Goal: Task Accomplishment & Management: Complete application form

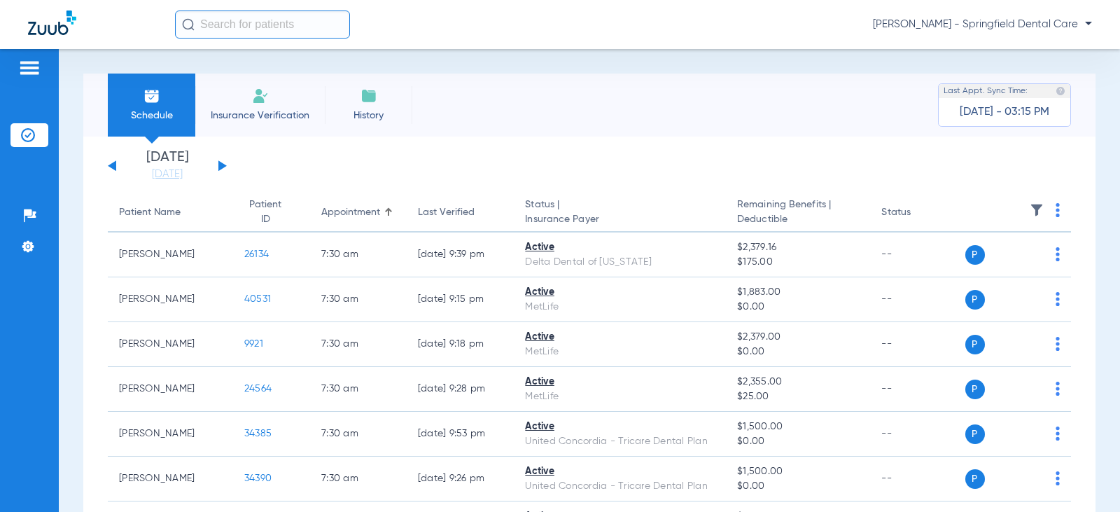
click at [251, 31] on input "text" at bounding box center [262, 24] width 175 height 28
click at [255, 22] on input "text" at bounding box center [262, 24] width 175 height 28
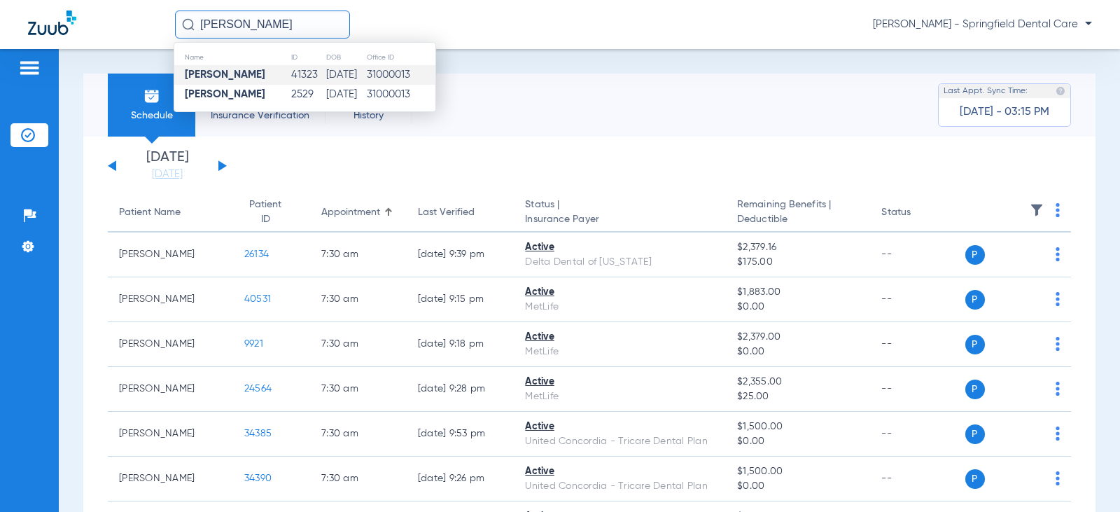
type input "[PERSON_NAME]"
click at [268, 76] on td "[PERSON_NAME]" at bounding box center [232, 75] width 116 height 20
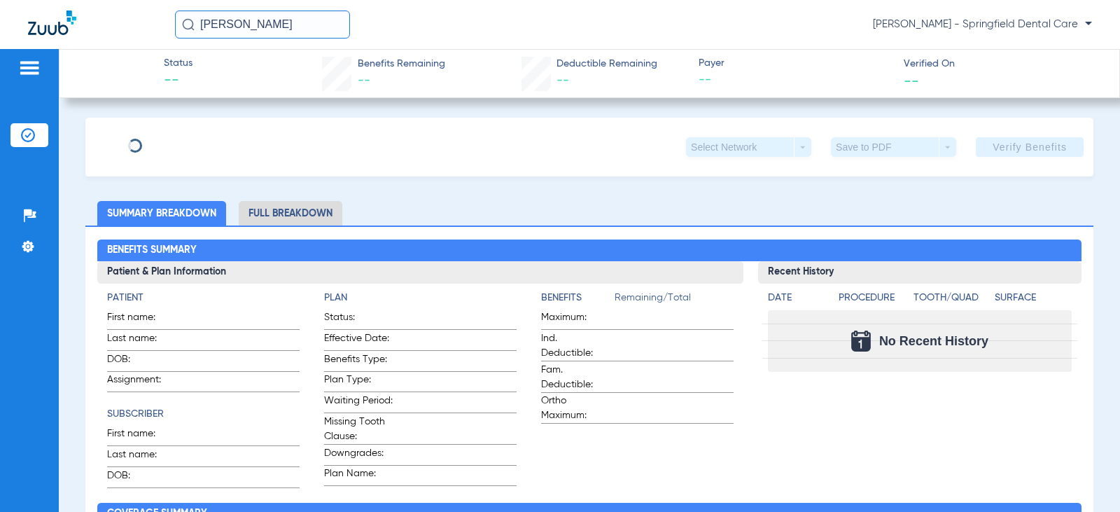
type input "[PERSON_NAME]"
type input "[DATE]"
type input "31160876"
type input "78360001"
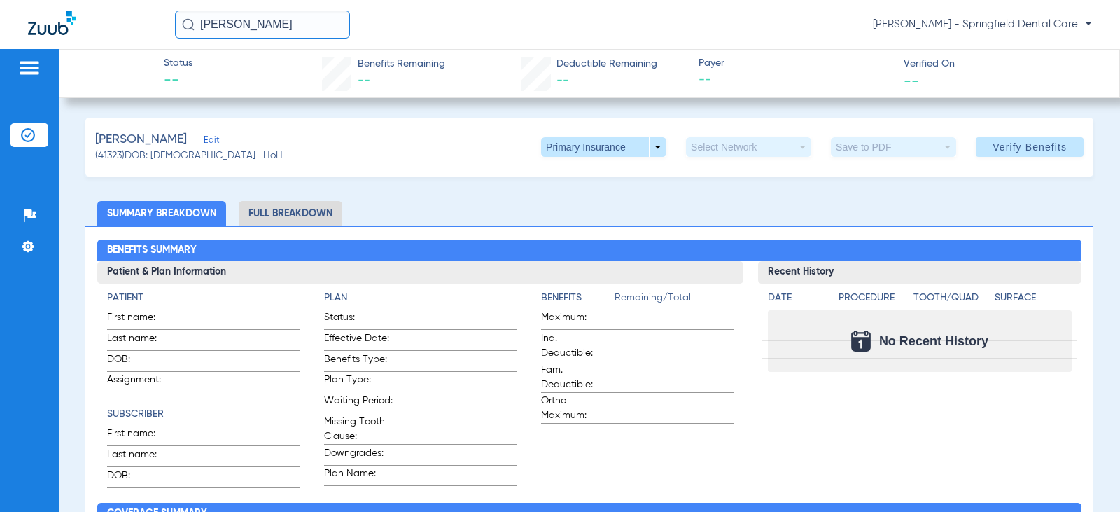
click at [211, 138] on span "Edit" at bounding box center [210, 141] width 13 height 13
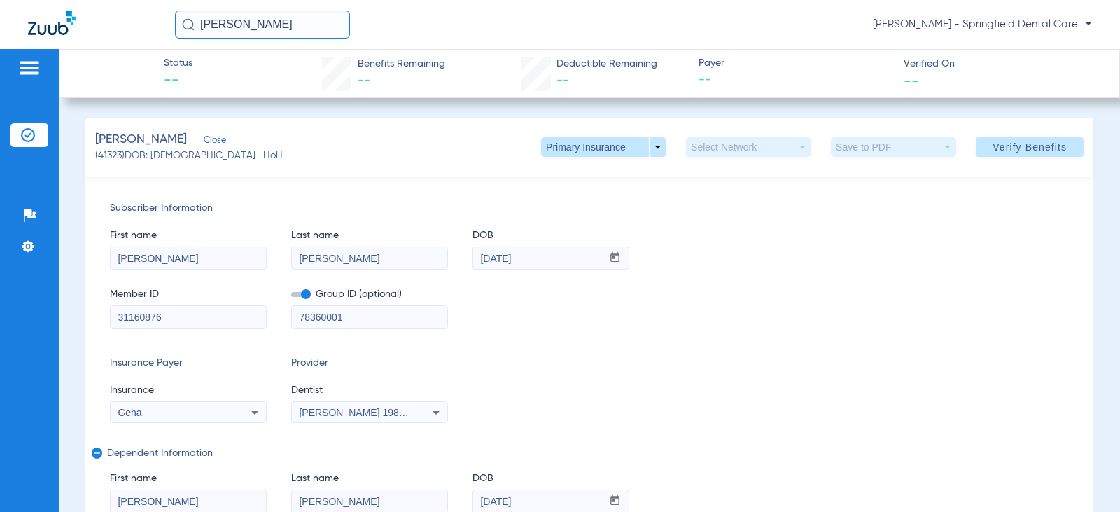
scroll to position [70, 0]
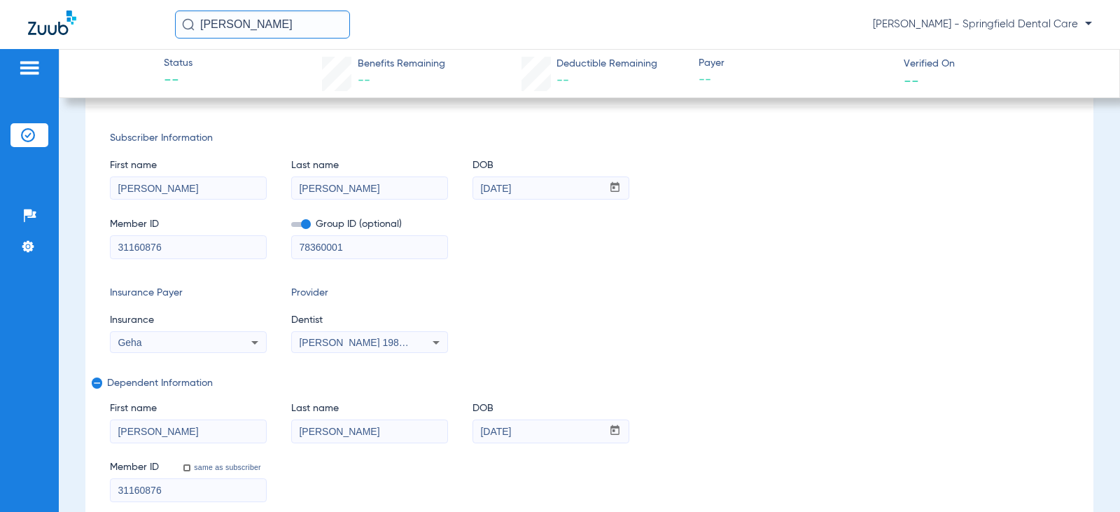
drag, startPoint x: 239, startPoint y: 248, endPoint x: -20, endPoint y: 244, distance: 258.3
click at [0, 244] on html "[PERSON_NAME] [PERSON_NAME] - Springfield Dental Care Patients Insurance Verifi…" at bounding box center [560, 256] width 1120 height 512
type input "G45791712"
drag, startPoint x: 372, startPoint y: 249, endPoint x: 186, endPoint y: 253, distance: 186.2
click at [186, 253] on div "Member ID G45791712 Group ID (optional) 78360001" at bounding box center [589, 231] width 959 height 54
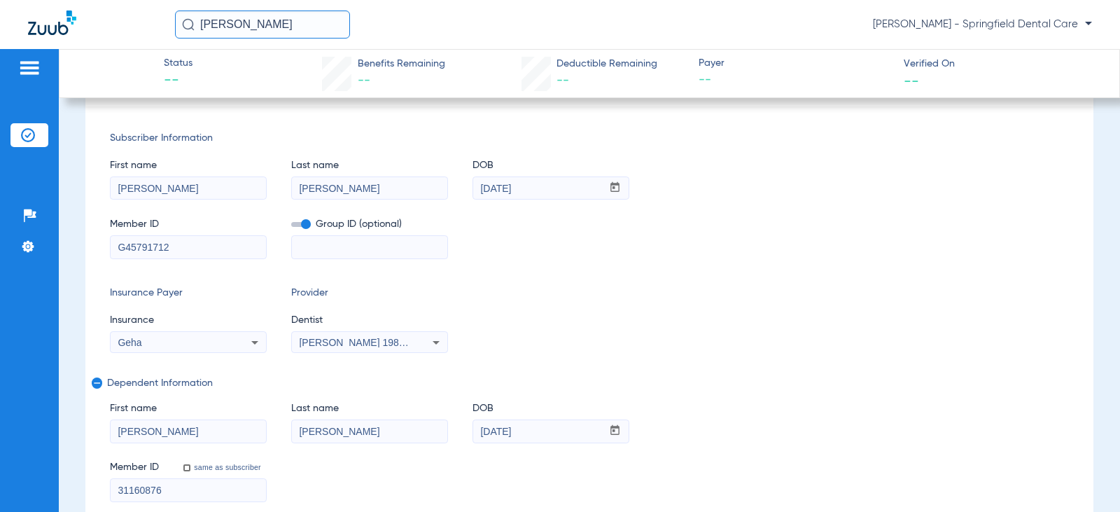
click at [330, 342] on span "[PERSON_NAME] 1982829420" at bounding box center [368, 342] width 138 height 11
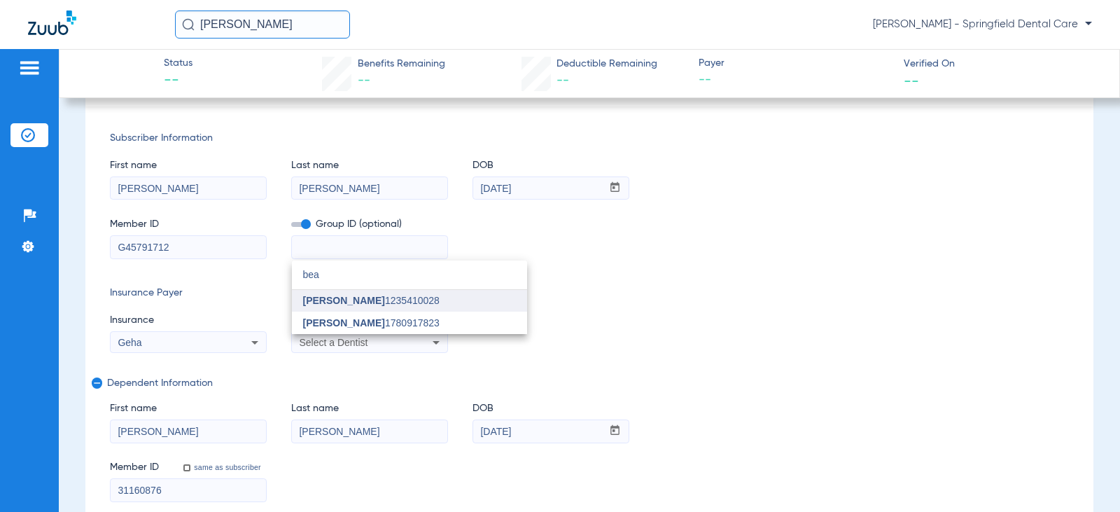
type input "bea"
click at [350, 308] on mat-option "[PERSON_NAME] 1235410028" at bounding box center [409, 301] width 235 height 22
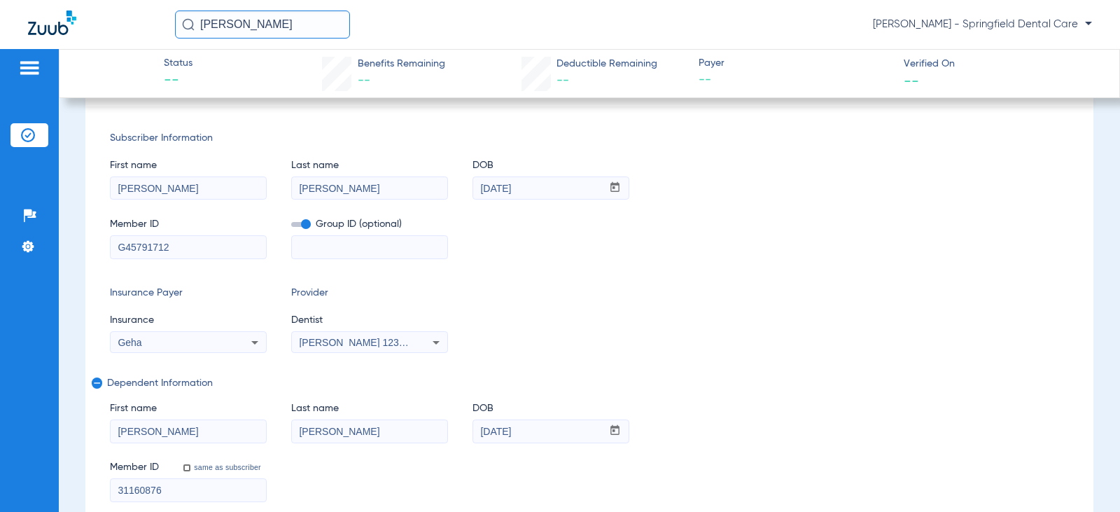
click at [558, 300] on div "Insurance Payer Insurance Geha Provider Dentist [PERSON_NAME] 1235410028" at bounding box center [589, 319] width 959 height 67
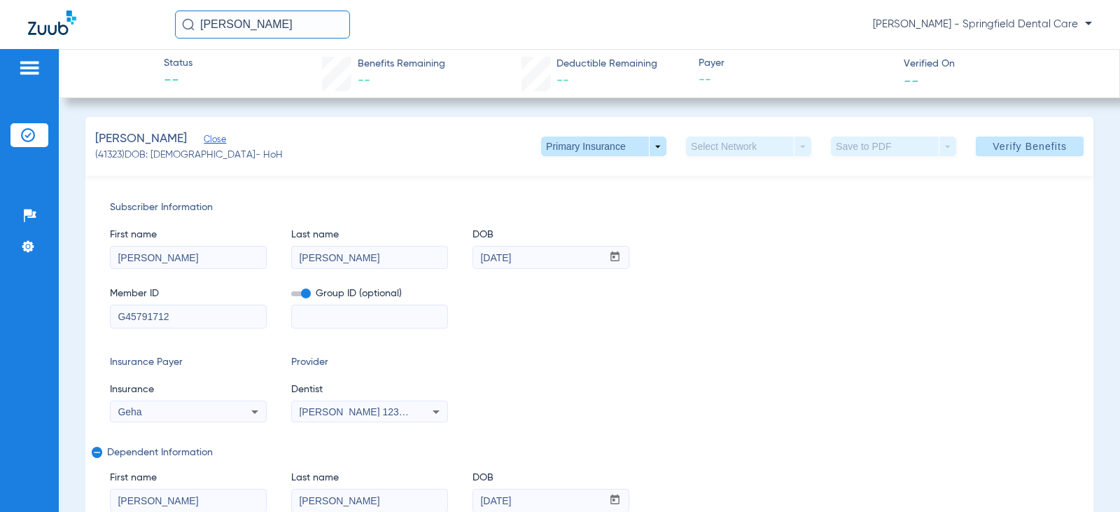
scroll to position [0, 0]
click at [1029, 143] on span "Verify Benefits" at bounding box center [1030, 146] width 74 height 11
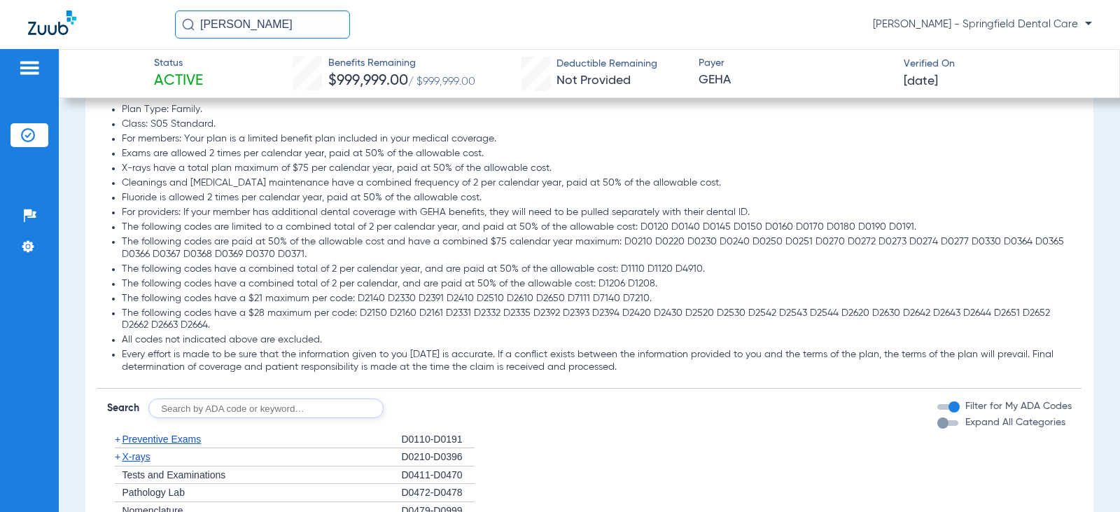
scroll to position [1120, 0]
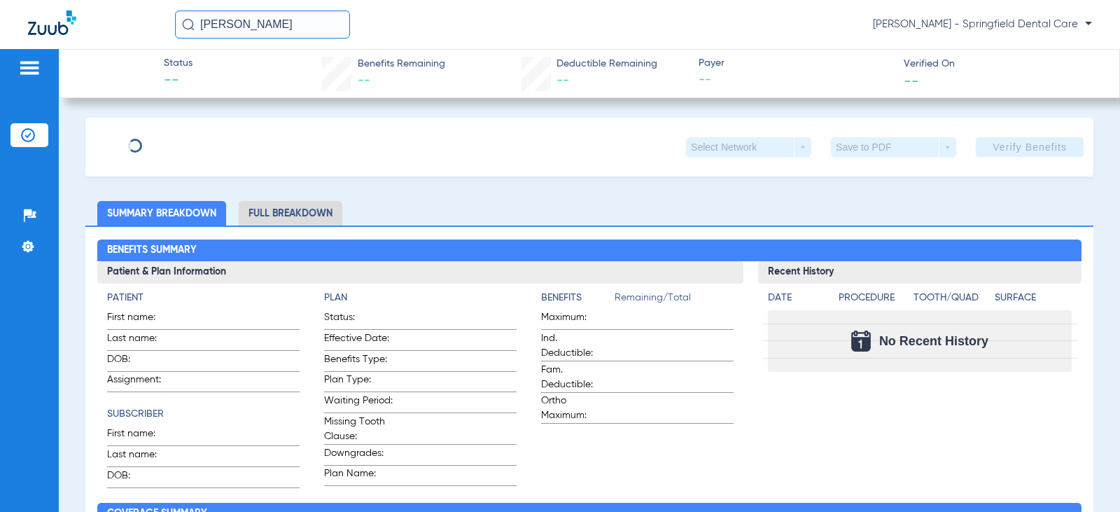
type input "Jeffrey"
type input "Degeal"
type input "07/30/1957"
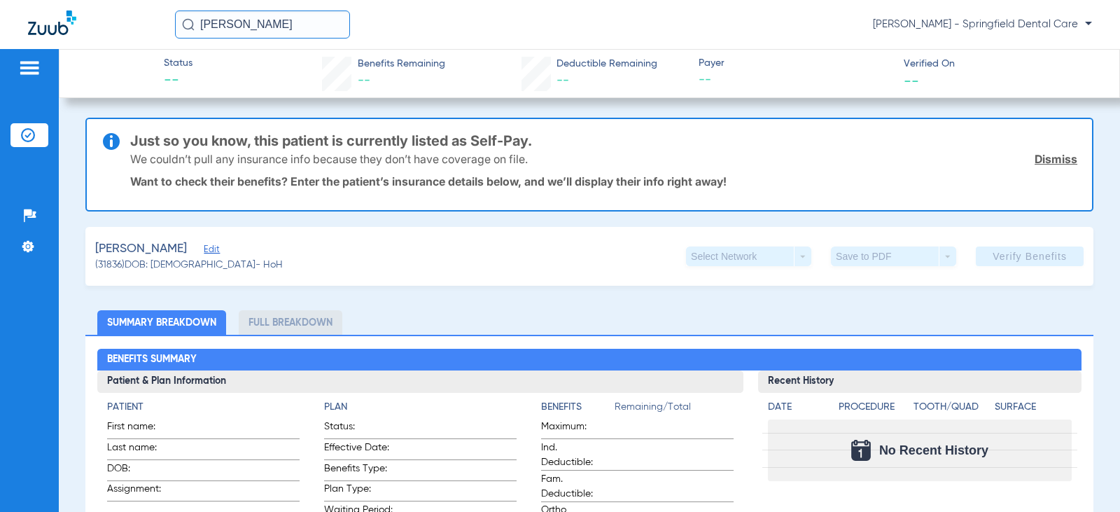
click at [209, 253] on span "Edit" at bounding box center [210, 250] width 13 height 13
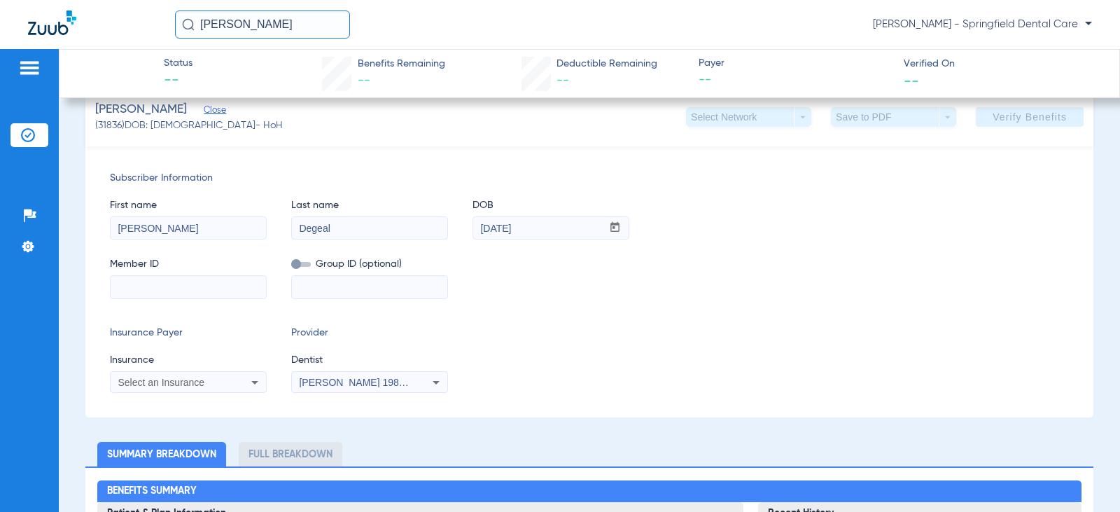
scroll to position [140, 0]
click at [168, 287] on input at bounding box center [188, 286] width 155 height 22
click at [139, 283] on input at bounding box center [188, 286] width 155 height 22
type input "3"
click at [213, 279] on input at bounding box center [188, 286] width 155 height 22
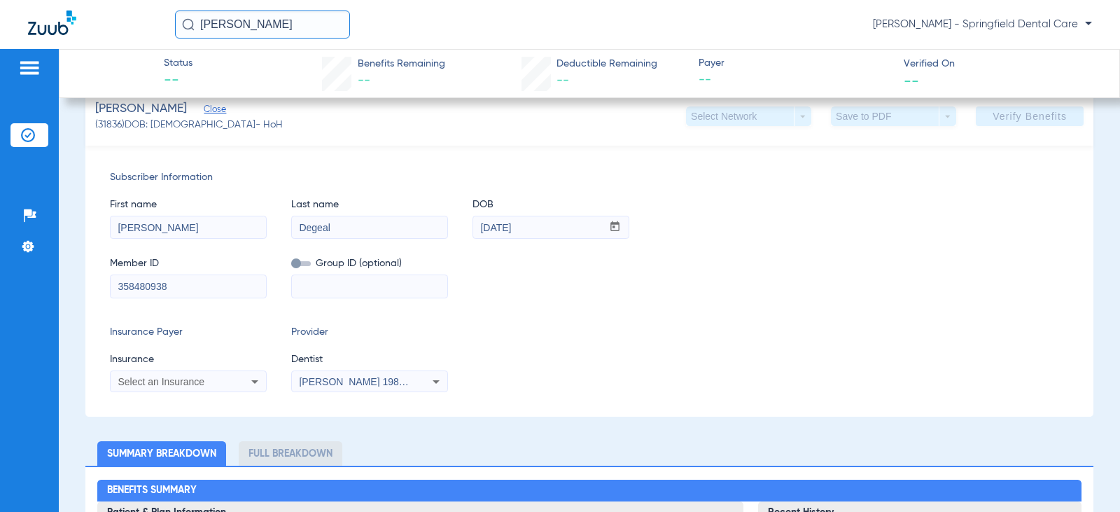
type input "358480938"
click at [217, 376] on div "Select an Insurance" at bounding box center [188, 381] width 155 height 17
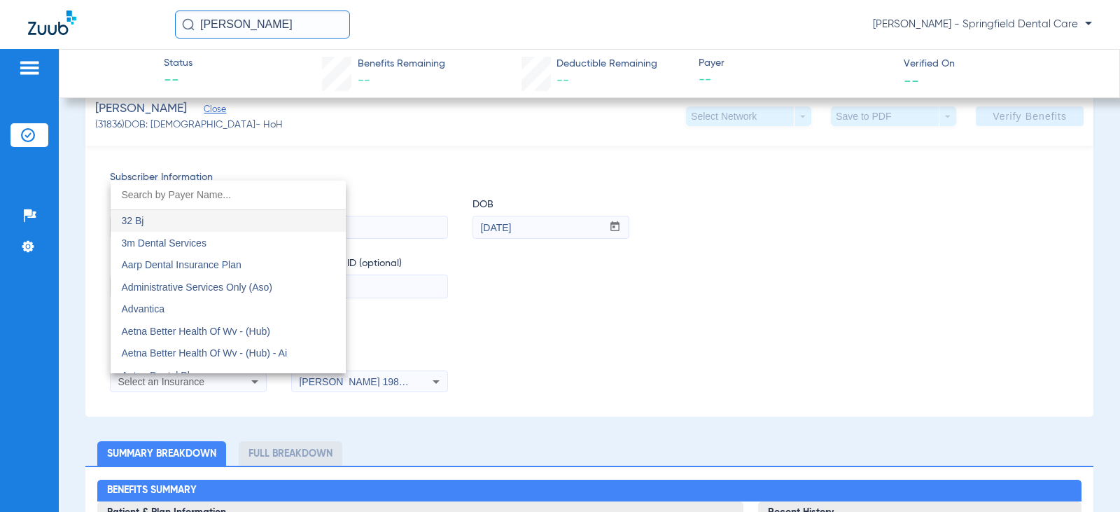
click at [182, 198] on input "dropdown search" at bounding box center [228, 195] width 235 height 29
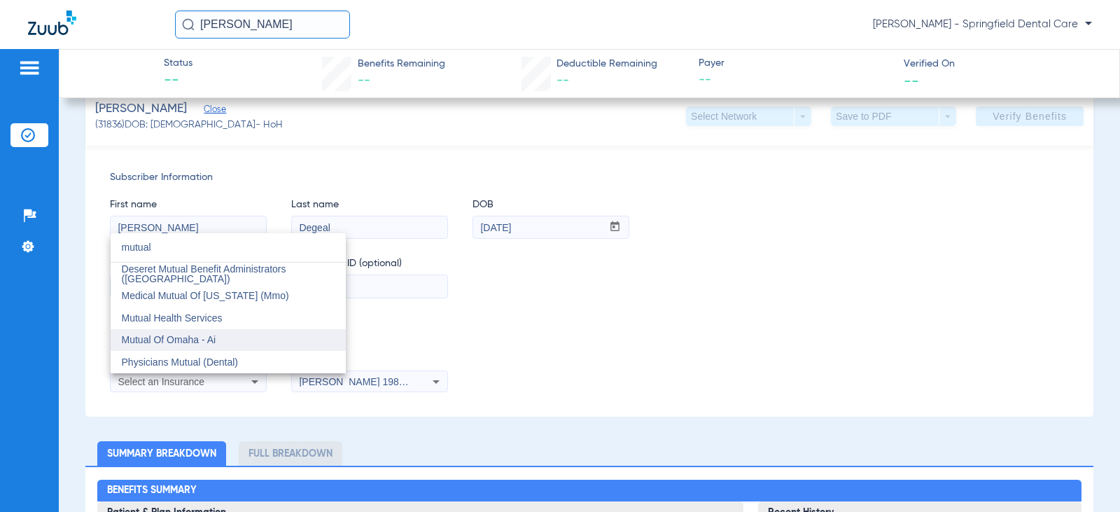
type input "mutual"
click at [194, 341] on span "Mutual Of Omaha - Ai" at bounding box center [169, 339] width 94 height 11
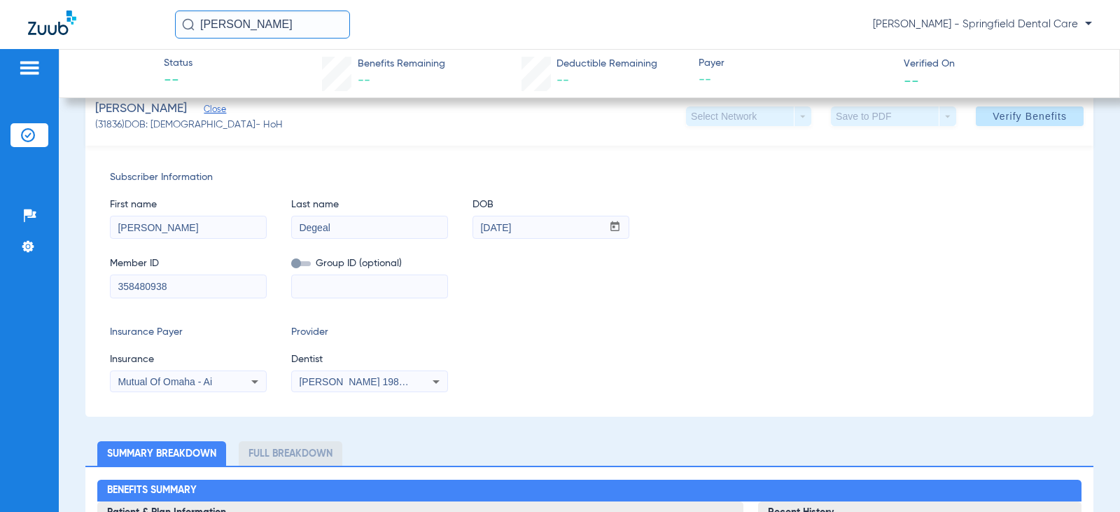
click at [400, 379] on span "[PERSON_NAME] 1982829420" at bounding box center [368, 381] width 138 height 11
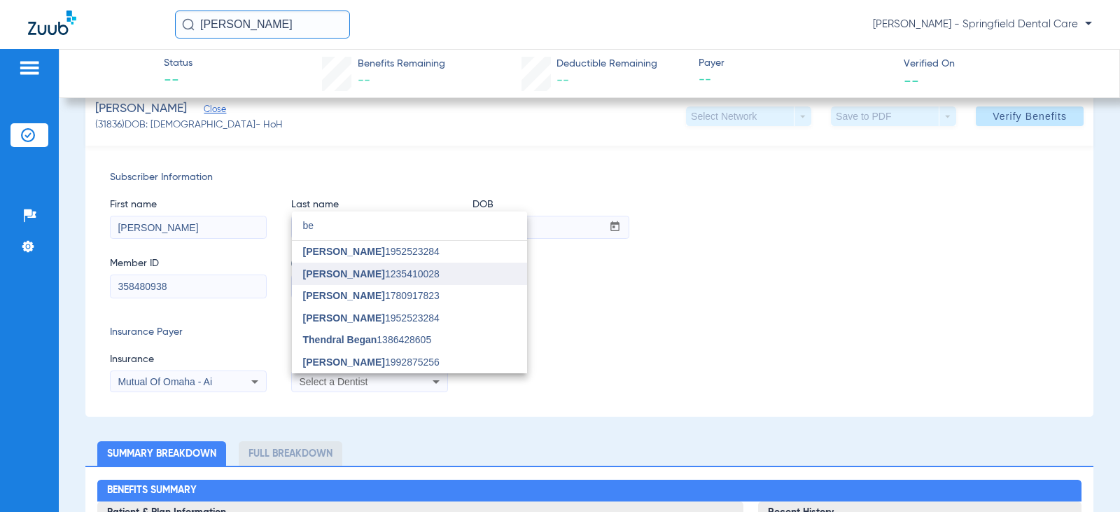
type input "be"
click at [364, 274] on span "[PERSON_NAME]" at bounding box center [344, 273] width 82 height 11
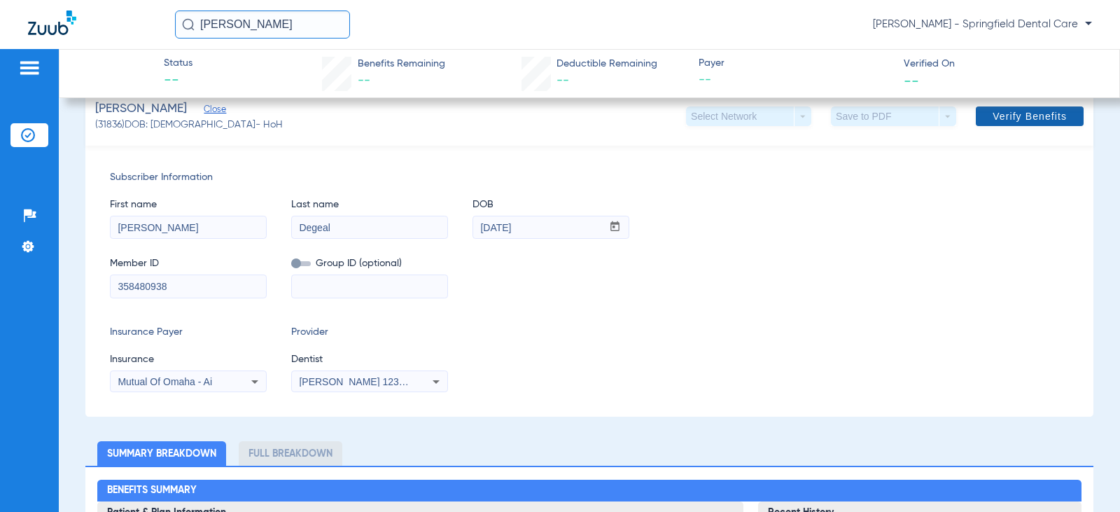
click at [1043, 125] on span at bounding box center [1030, 116] width 108 height 34
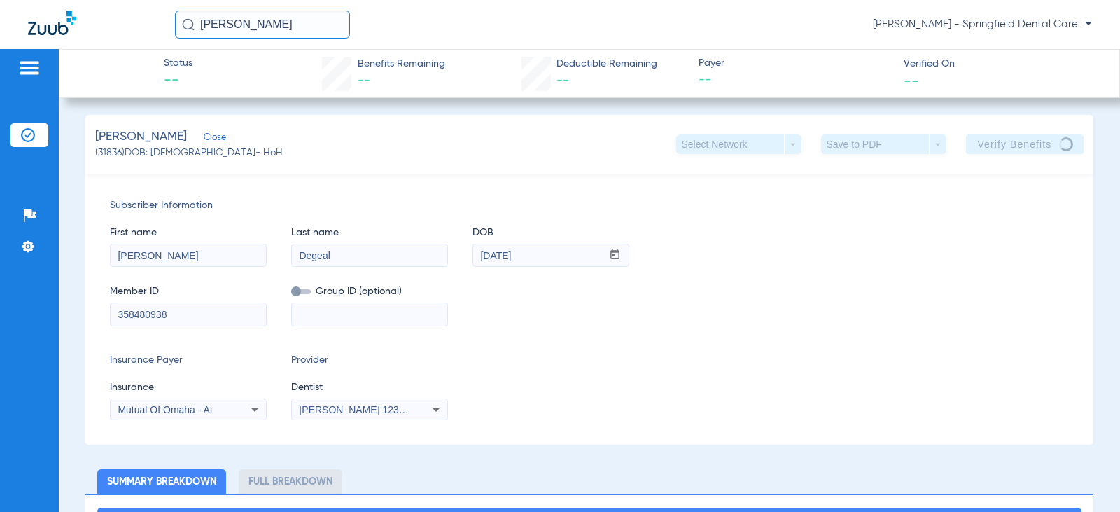
scroll to position [0, 0]
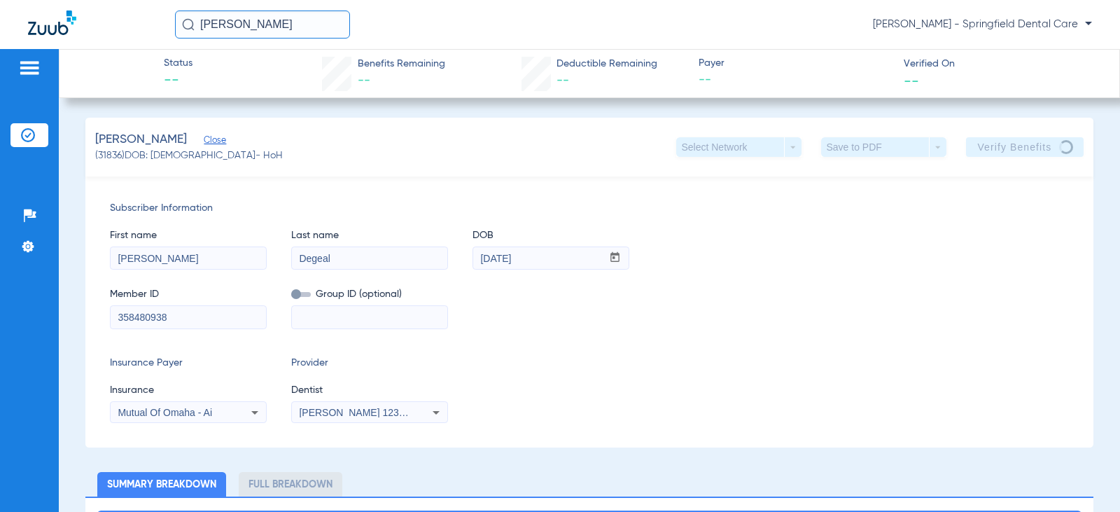
click at [580, 38] on div "jeffrey deg Jeovanny Perez - Springfield Dental Care" at bounding box center [633, 24] width 917 height 28
